Goal: Find specific fact: Find specific fact

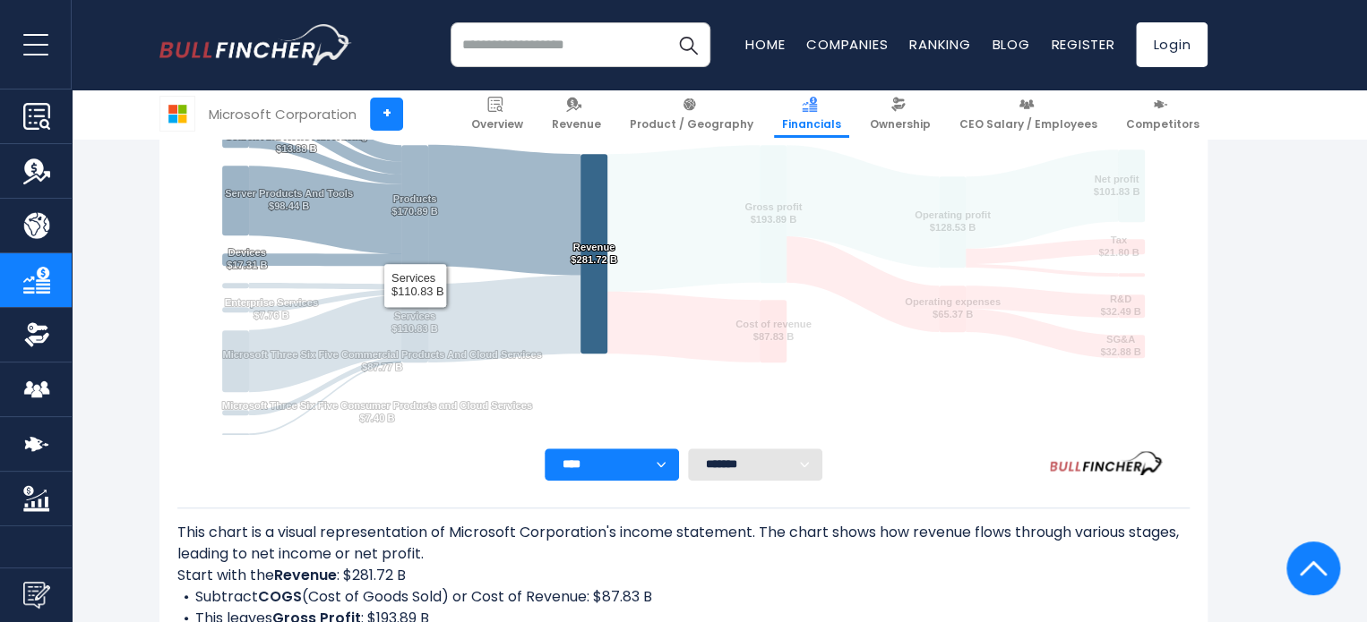
scroll to position [448, 0]
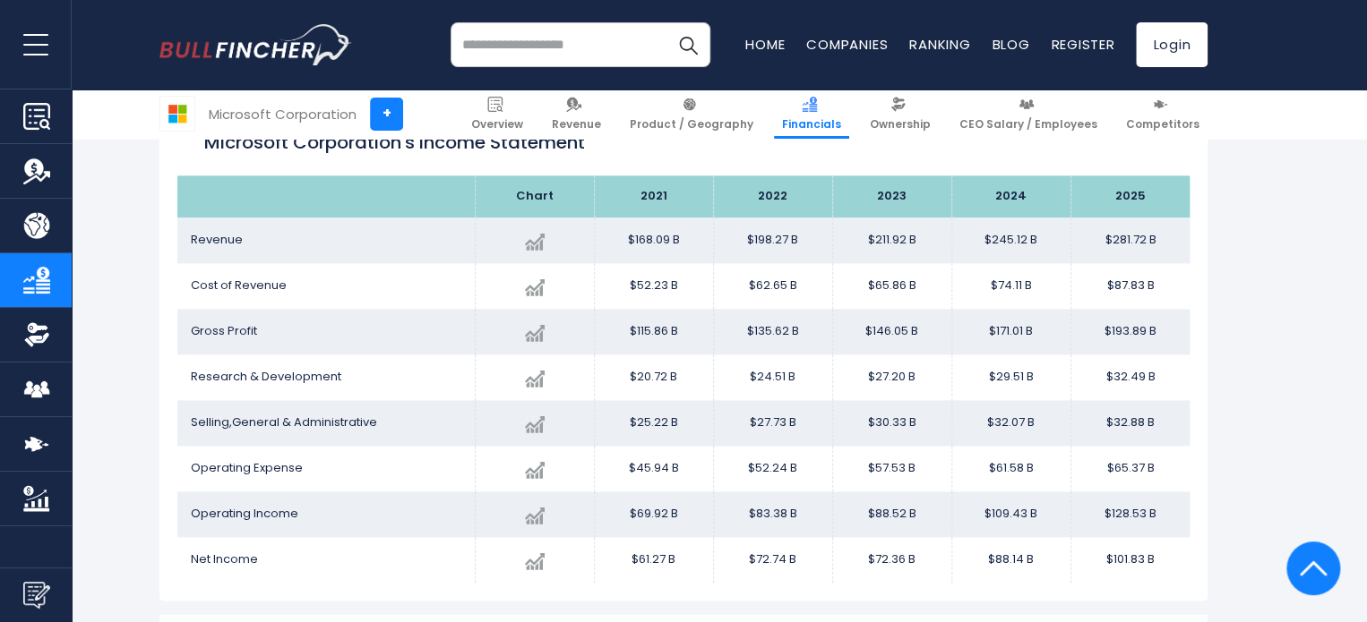
scroll to position [1060, 0]
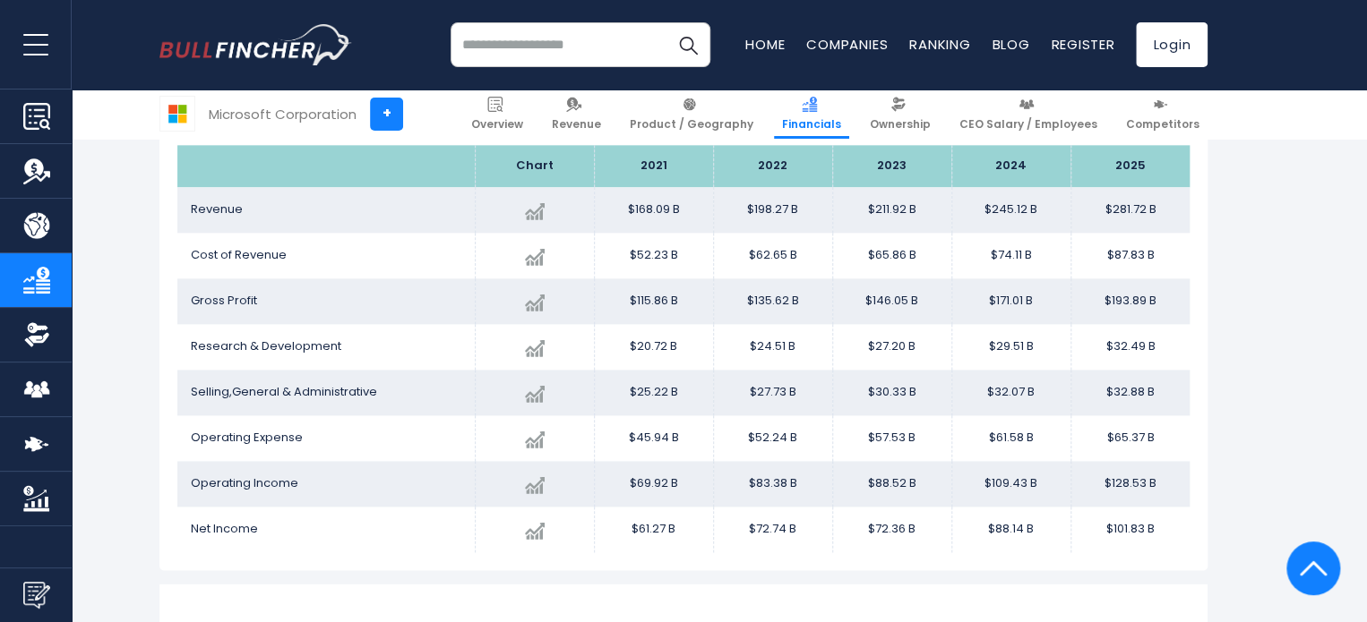
drag, startPoint x: 1034, startPoint y: 390, endPoint x: 979, endPoint y: 388, distance: 55.6
click at [979, 388] on td "$32.07 B" at bounding box center [1010, 393] width 119 height 46
copy td "$32.07 B"
click at [1039, 257] on td "$74.11 B" at bounding box center [1010, 256] width 119 height 46
drag, startPoint x: 1037, startPoint y: 350, endPoint x: 984, endPoint y: 351, distance: 52.8
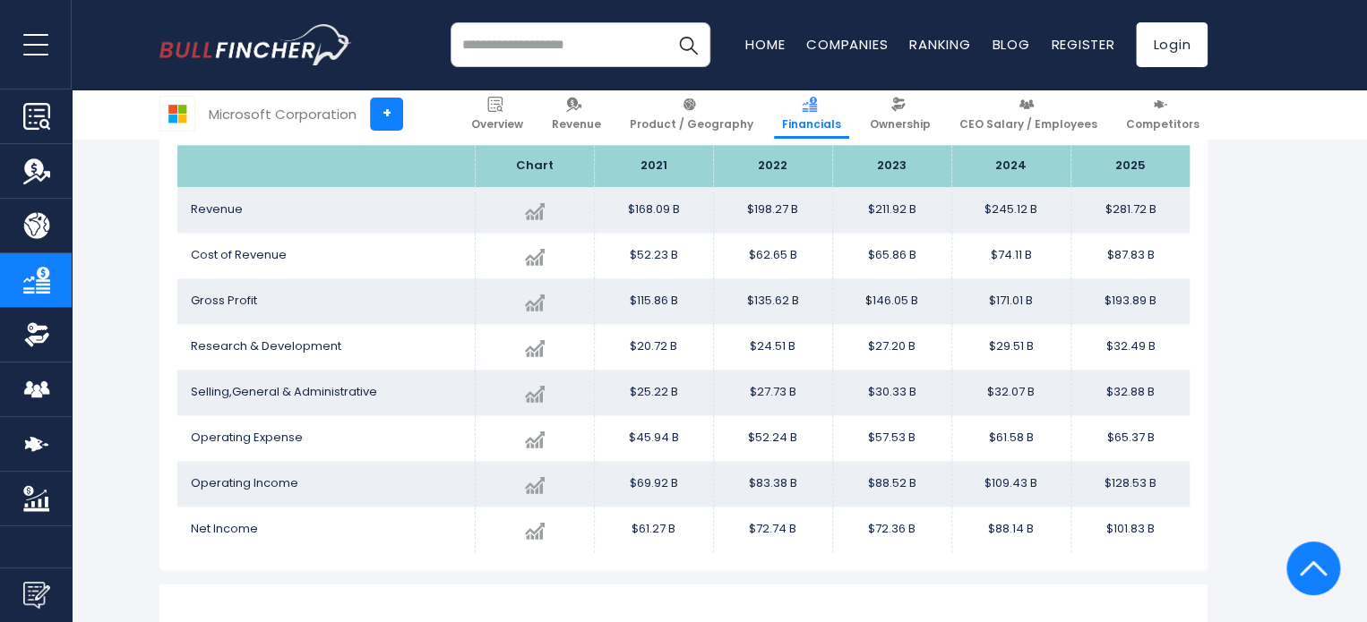
click at [984, 351] on td "$29.51 B" at bounding box center [1010, 347] width 119 height 46
copy td "$29.51 B"
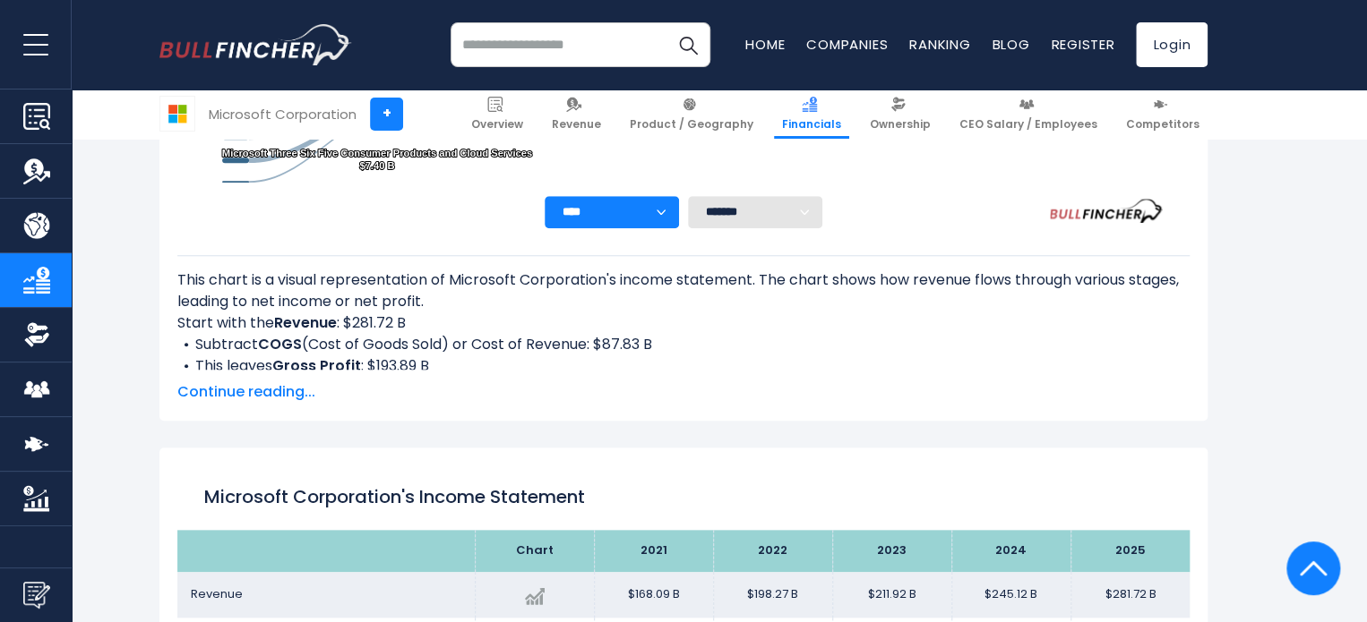
scroll to position [433, 0]
